Goal: Transaction & Acquisition: Purchase product/service

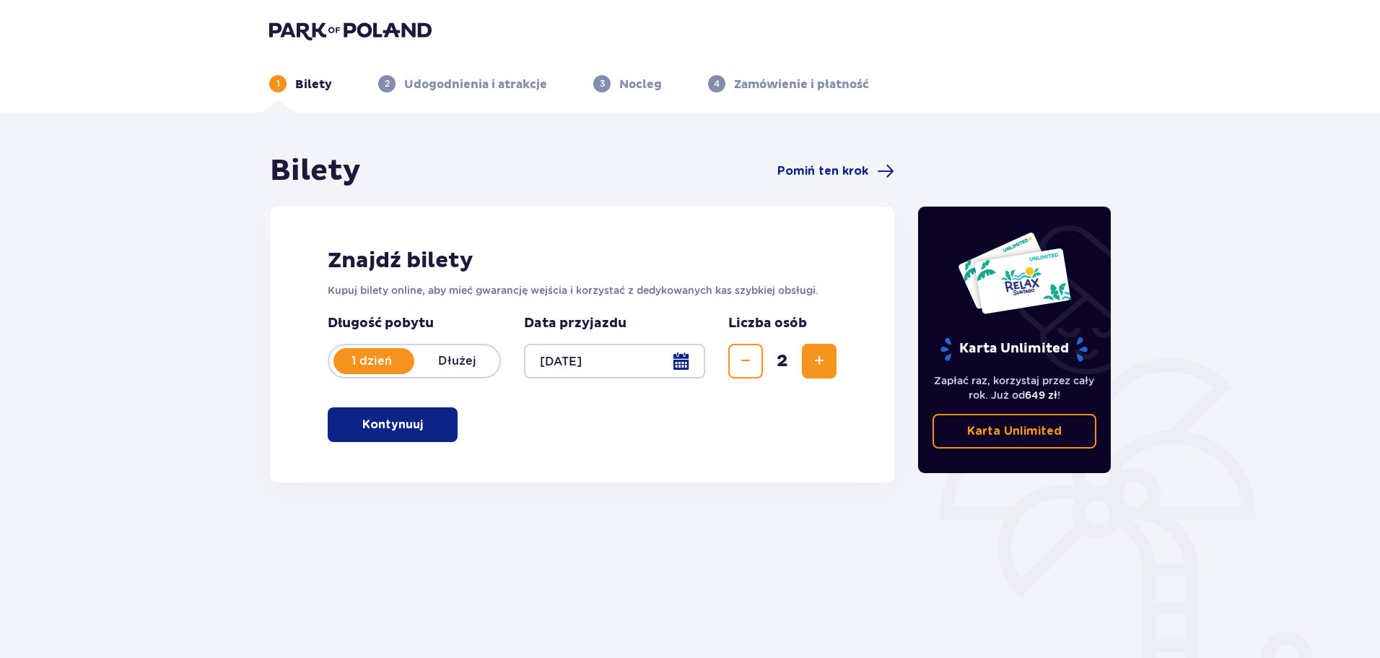
click at [362, 419] on p "Kontynuuj" at bounding box center [392, 424] width 61 height 16
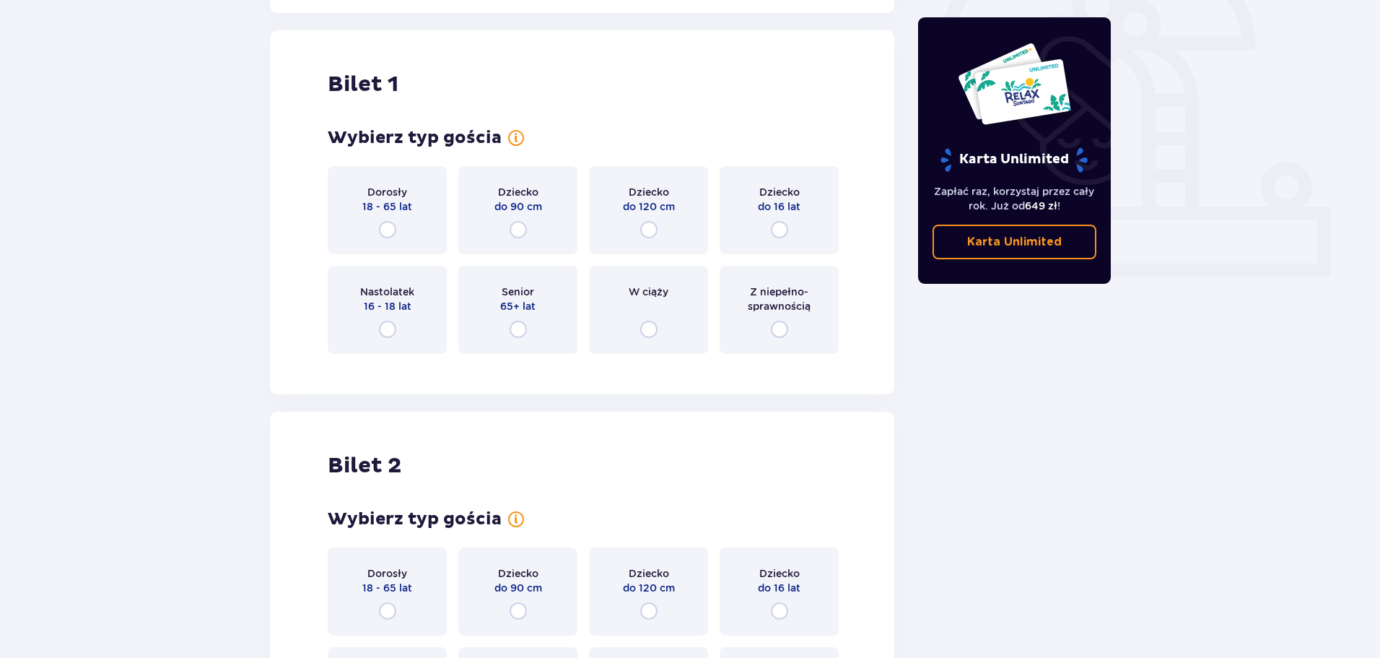
scroll to position [482, 0]
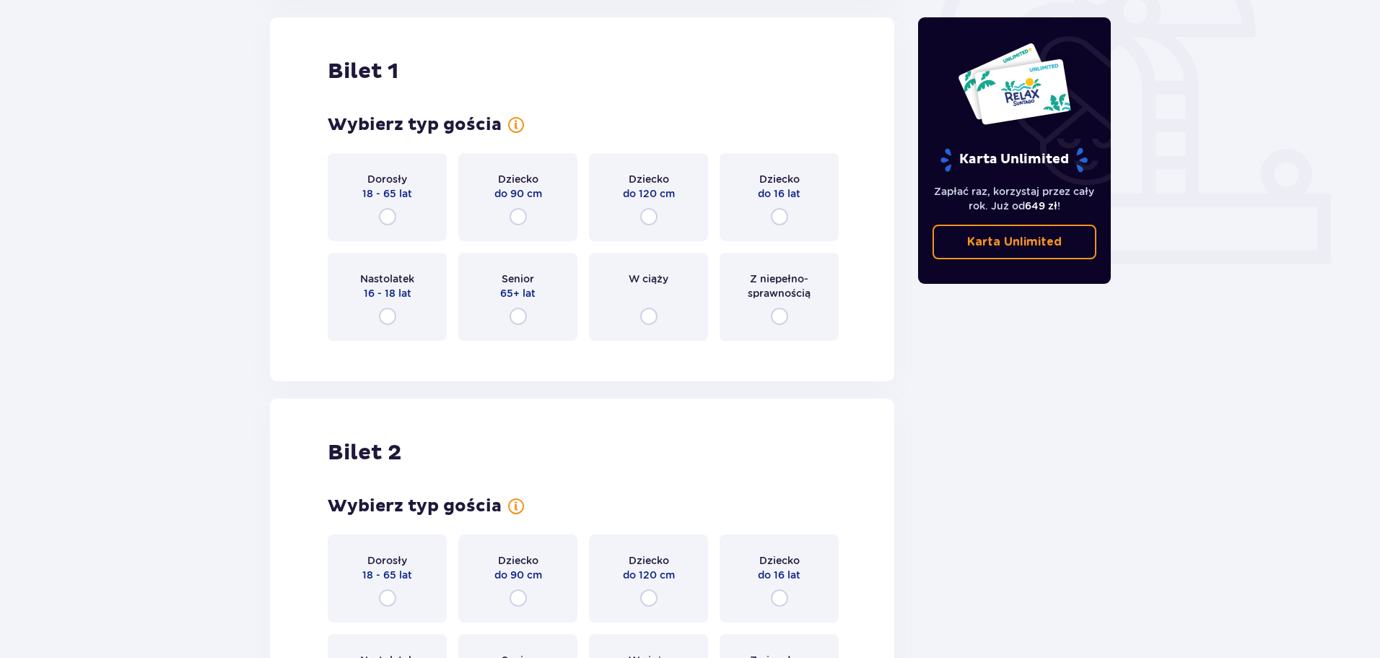
click at [388, 211] on input "radio" at bounding box center [387, 216] width 17 height 17
radio input "true"
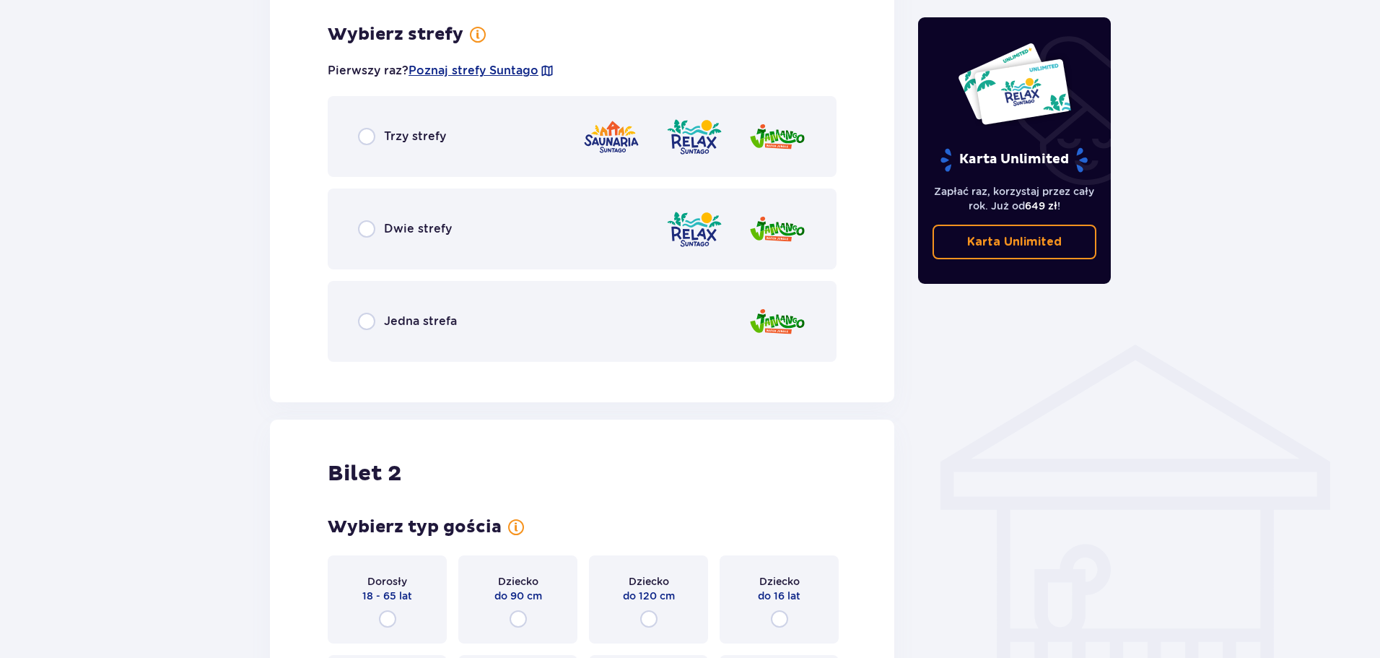
scroll to position [834, 0]
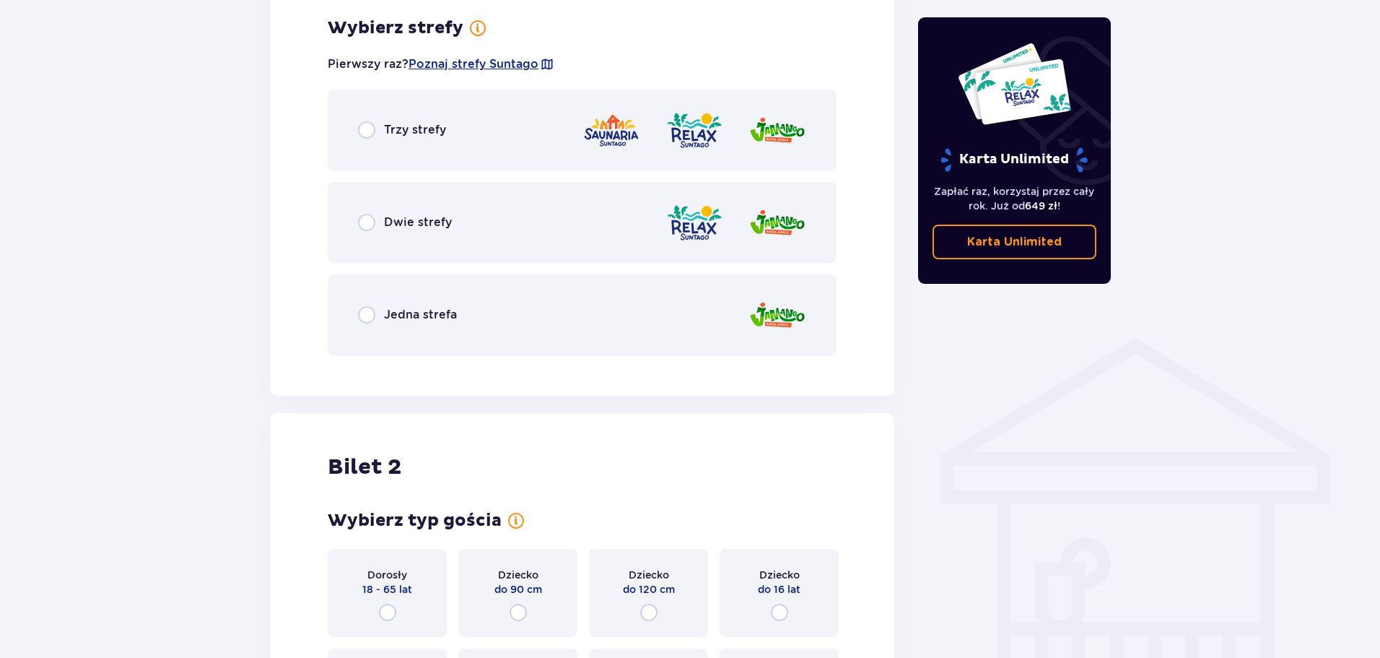
click at [391, 222] on span "Dwie strefy" at bounding box center [418, 222] width 68 height 16
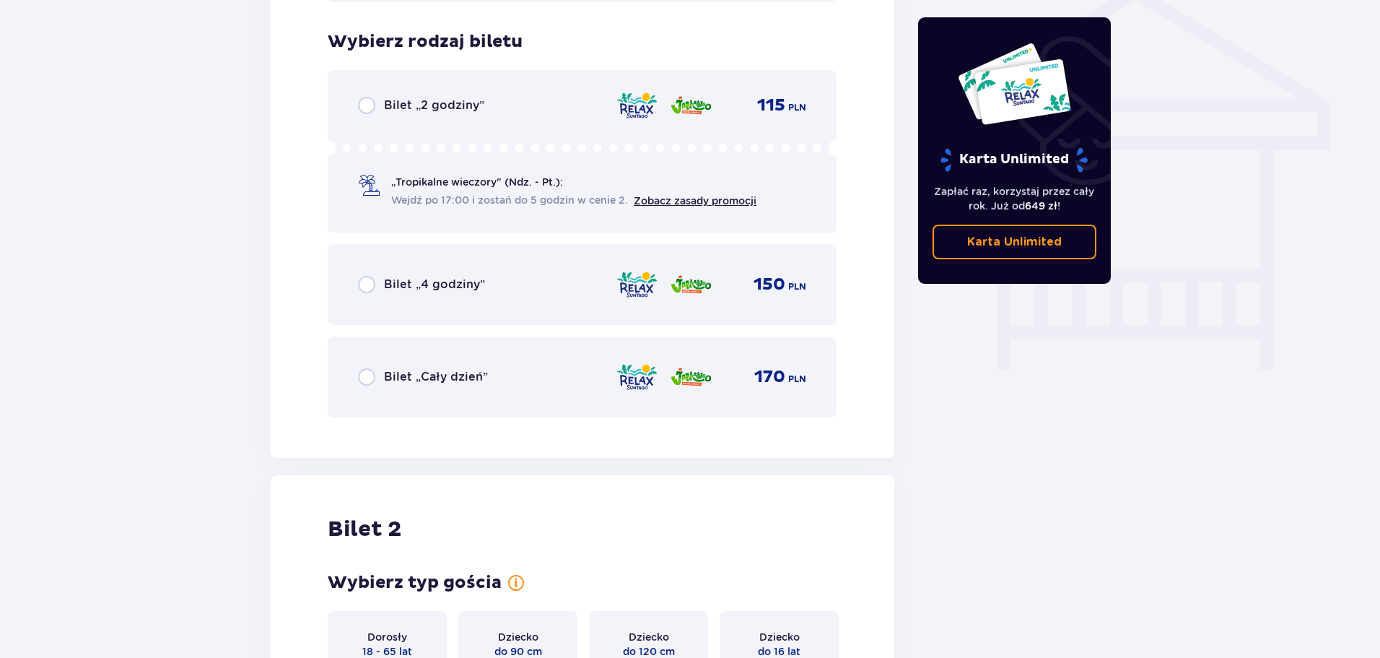
scroll to position [1201, 0]
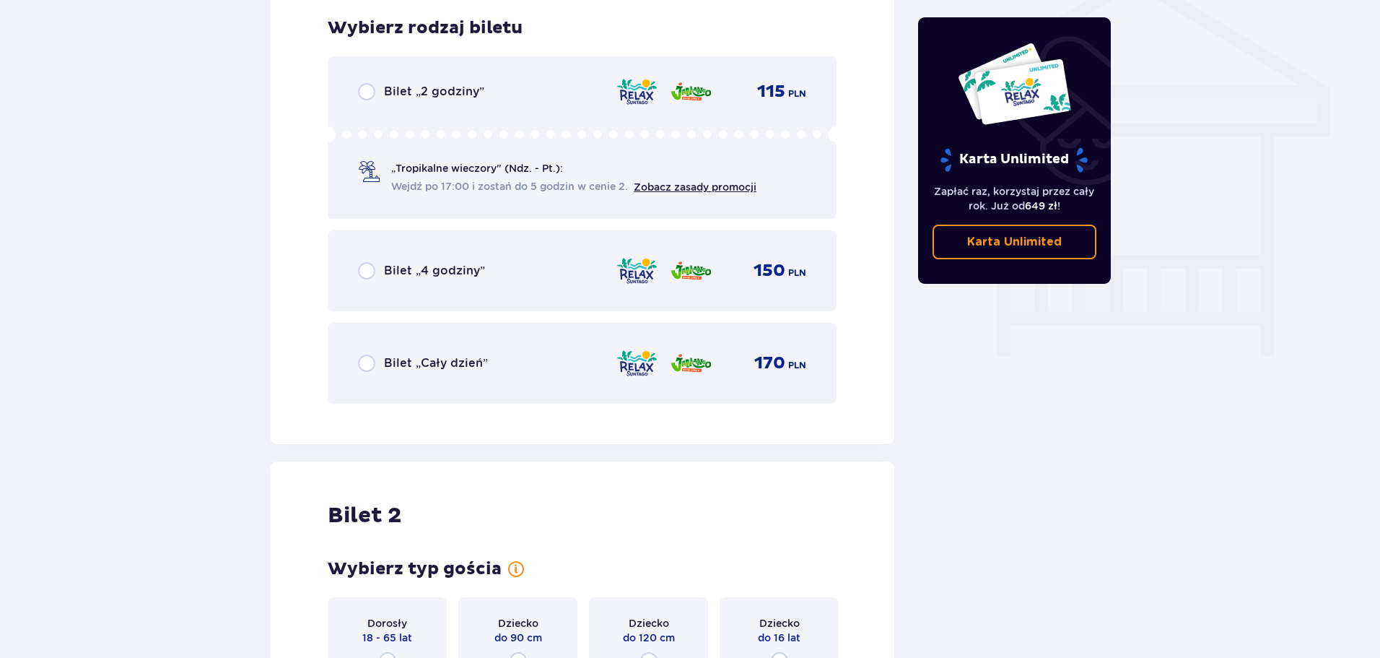
click at [491, 353] on div "Bilet „Cały dzień” 170 PLN" at bounding box center [582, 363] width 448 height 30
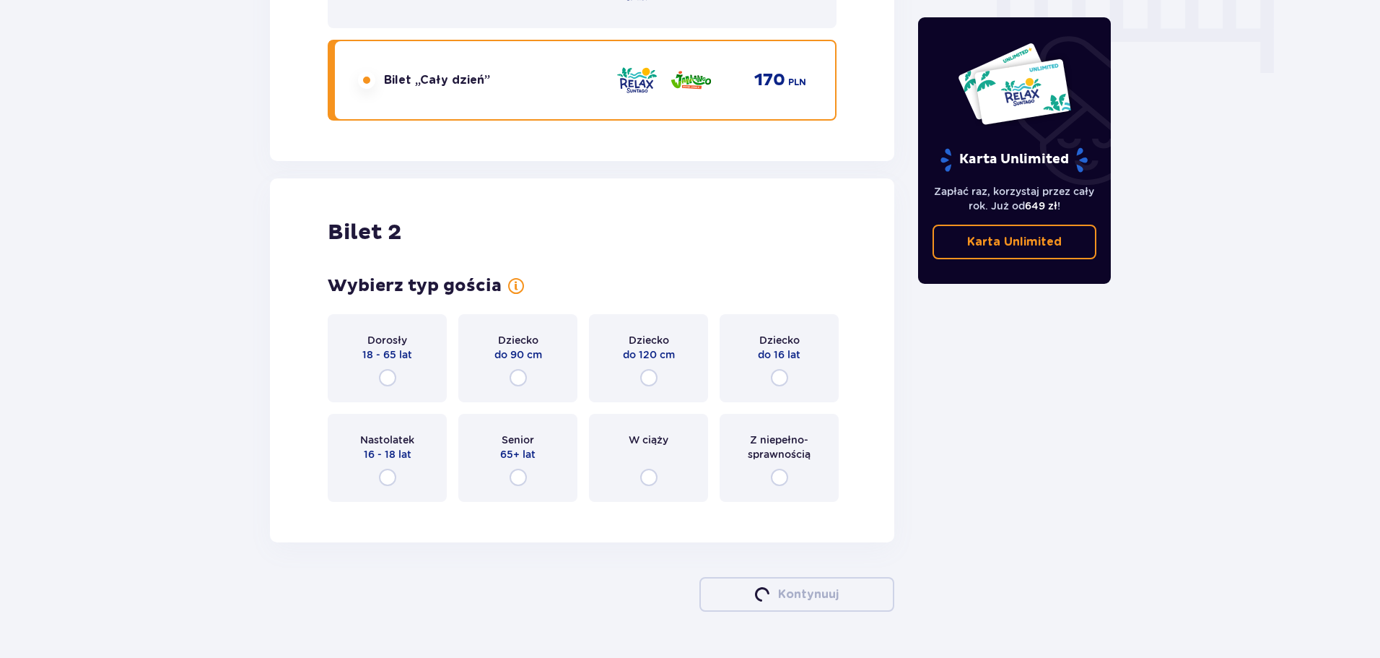
scroll to position [1524, 0]
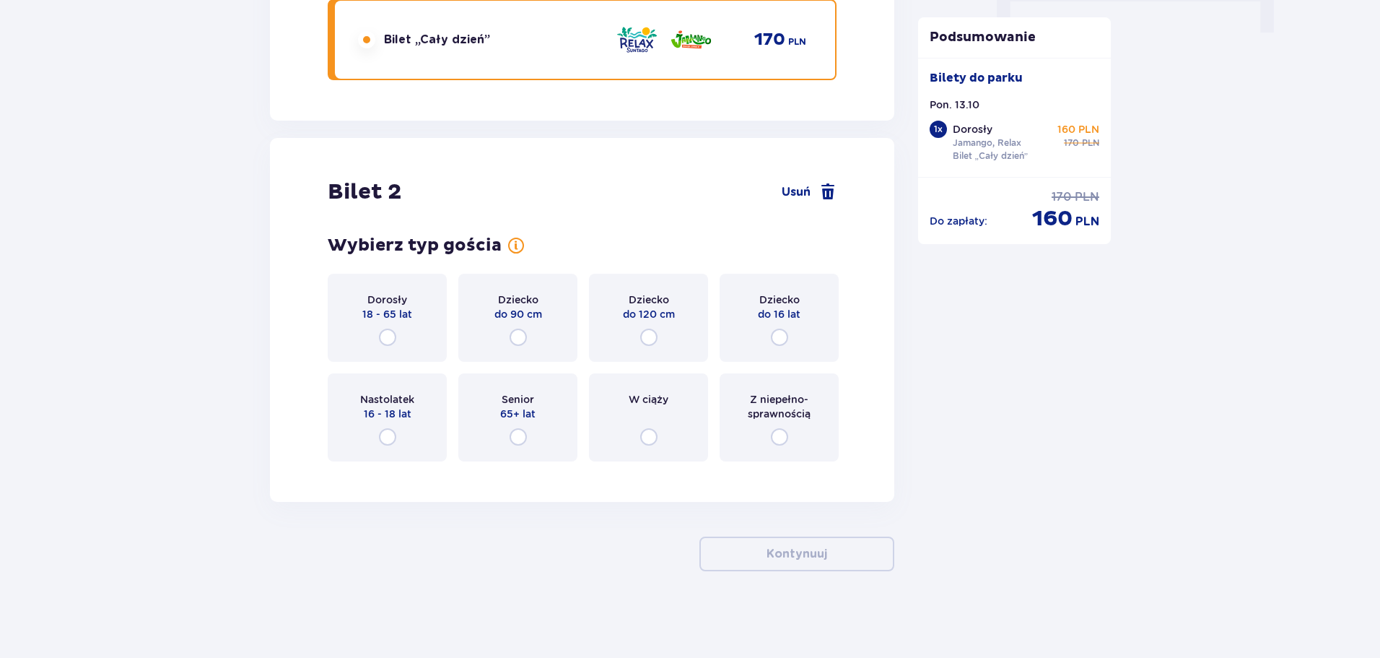
click at [389, 331] on input "radio" at bounding box center [387, 336] width 17 height 17
radio input "true"
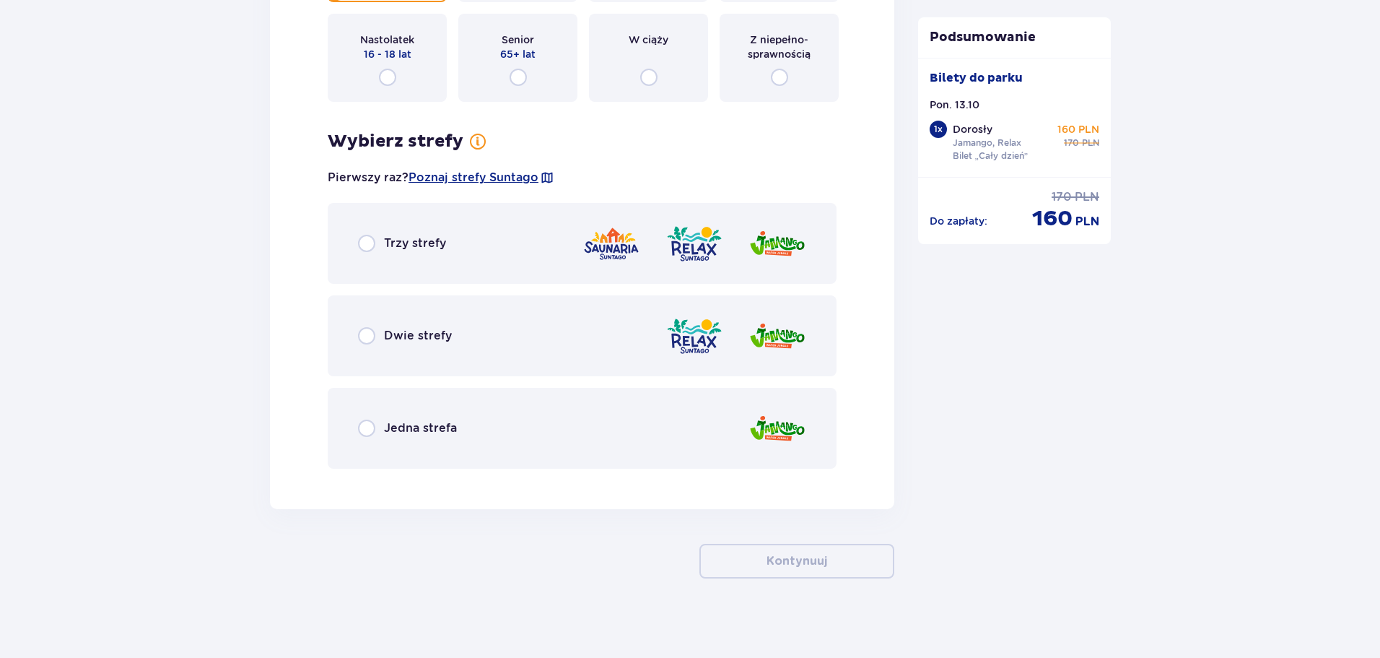
scroll to position [1891, 0]
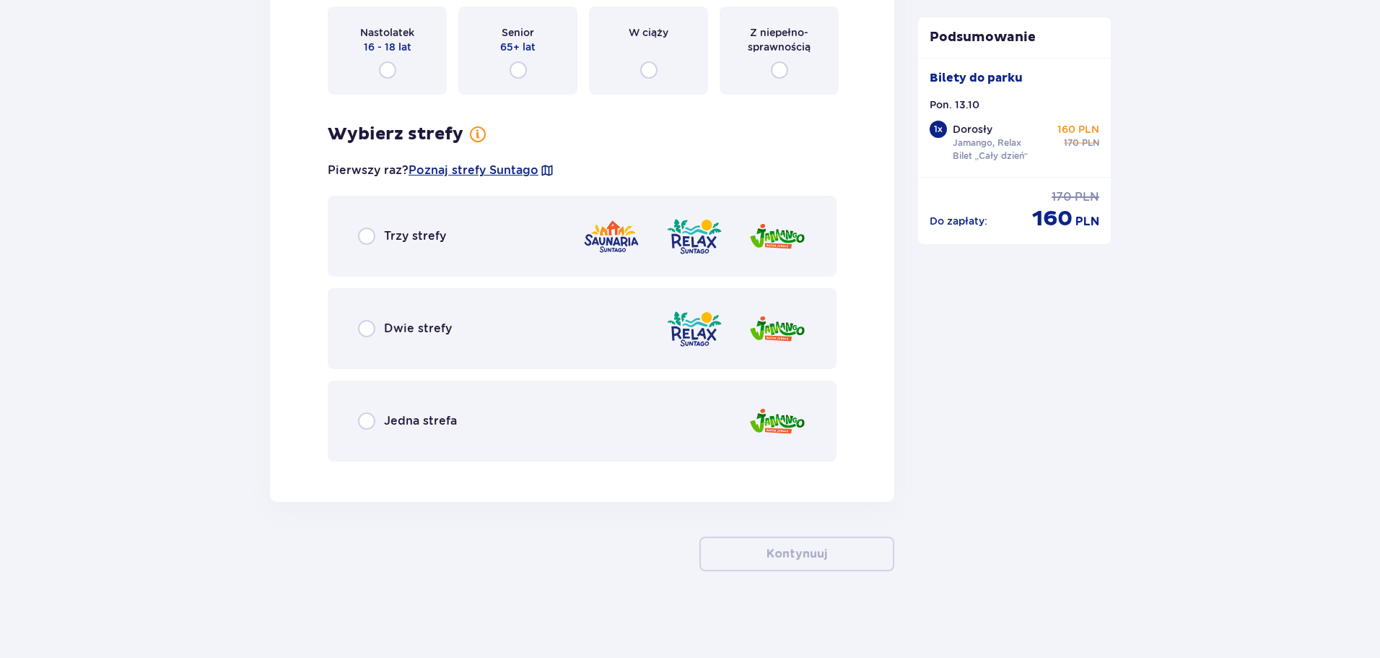
click at [418, 317] on div "Dwie strefy" at bounding box center [582, 328] width 509 height 81
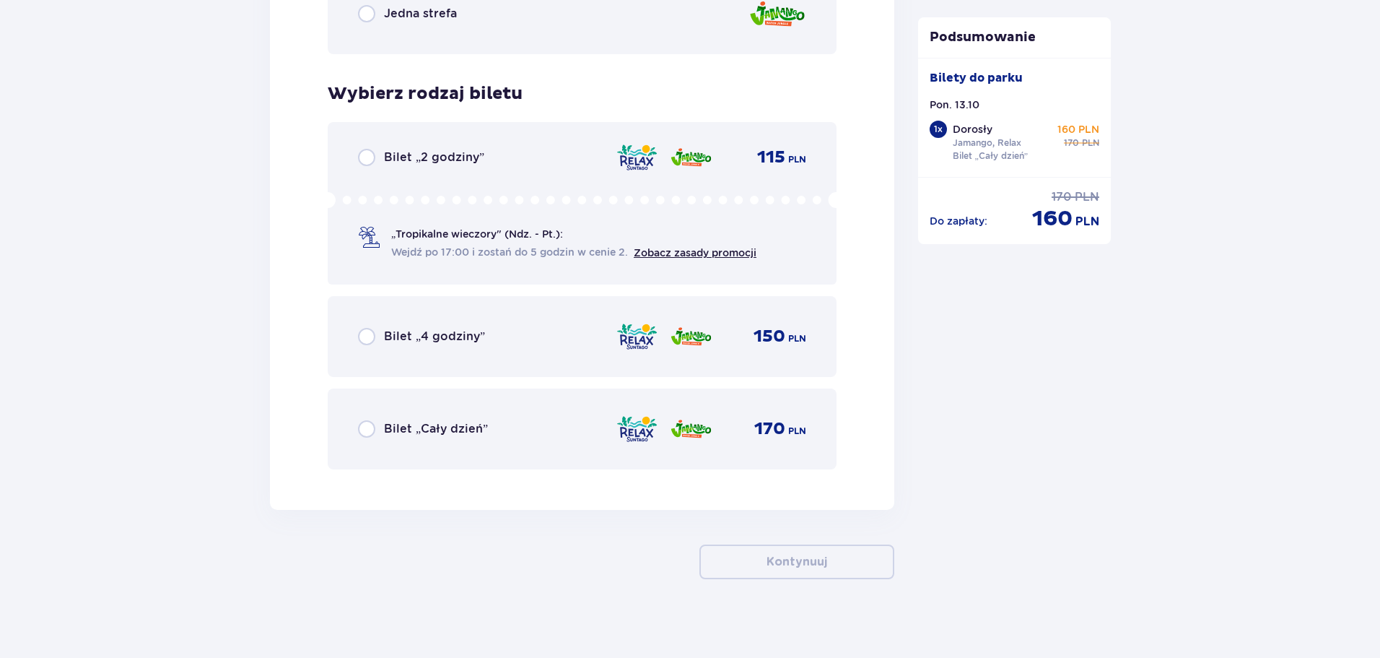
scroll to position [2306, 0]
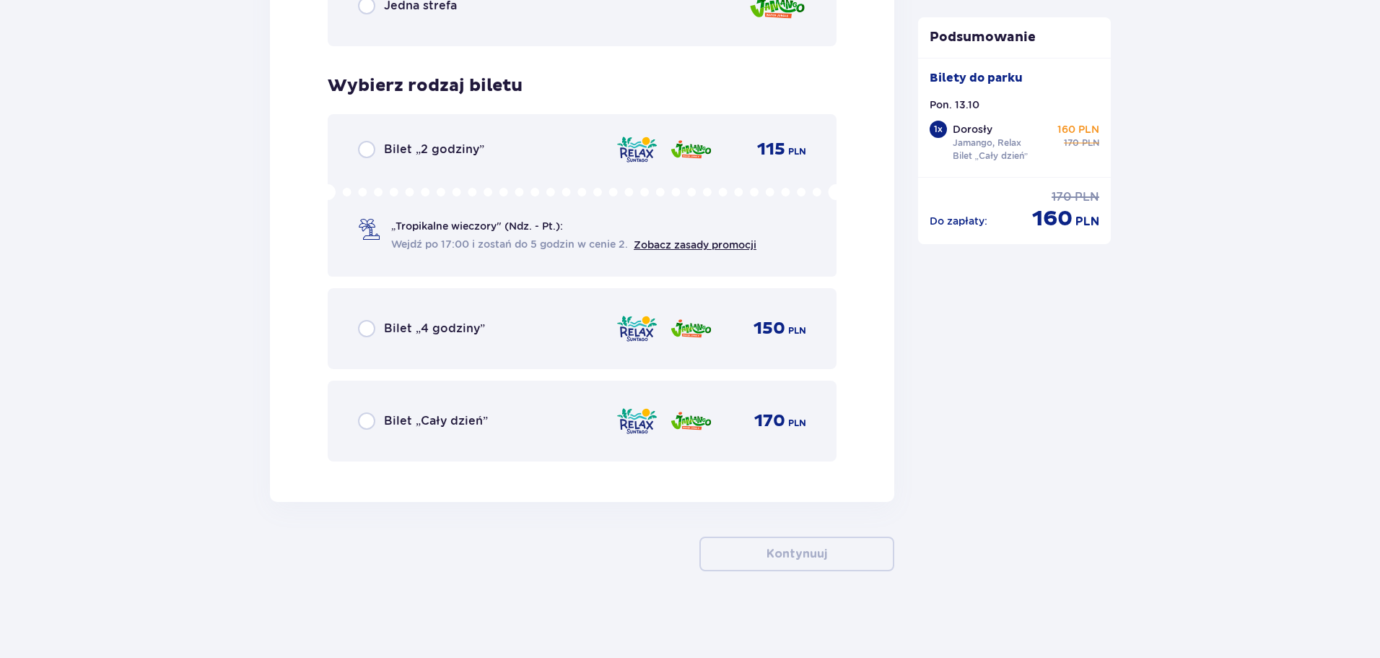
click at [444, 416] on span "Bilet „Cały dzień”" at bounding box center [436, 421] width 104 height 16
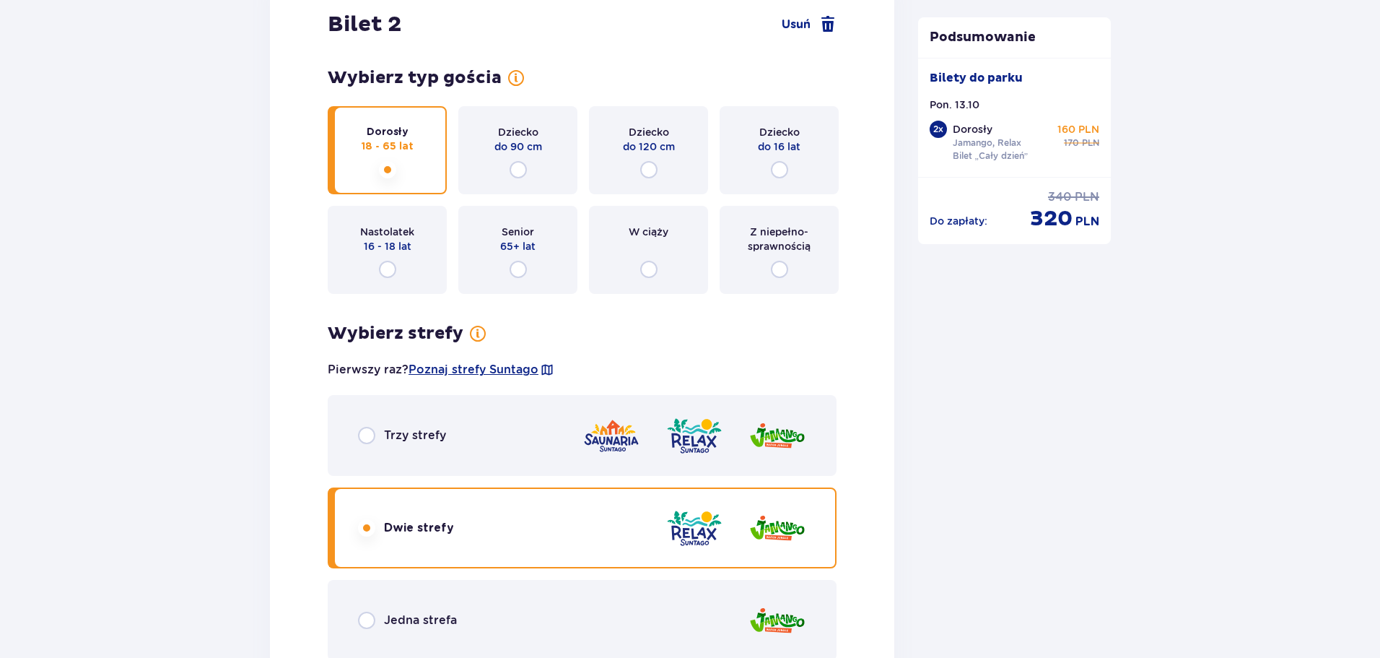
scroll to position [1659, 0]
